Goal: Transaction & Acquisition: Purchase product/service

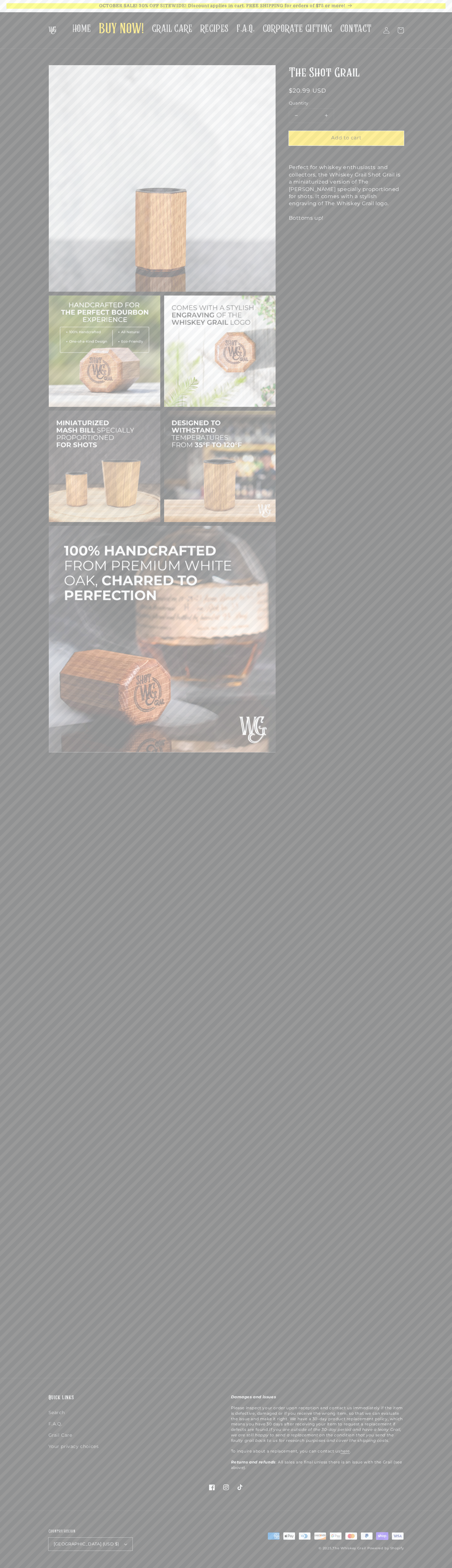
click at [346, 138] on span "Add to cart" at bounding box center [346, 138] width 30 height 6
click at [347, 133] on button "Check out" at bounding box center [347, 133] width 96 height 15
click at [400, 30] on icon at bounding box center [400, 30] width 14 height 14
